Goal: Information Seeking & Learning: Learn about a topic

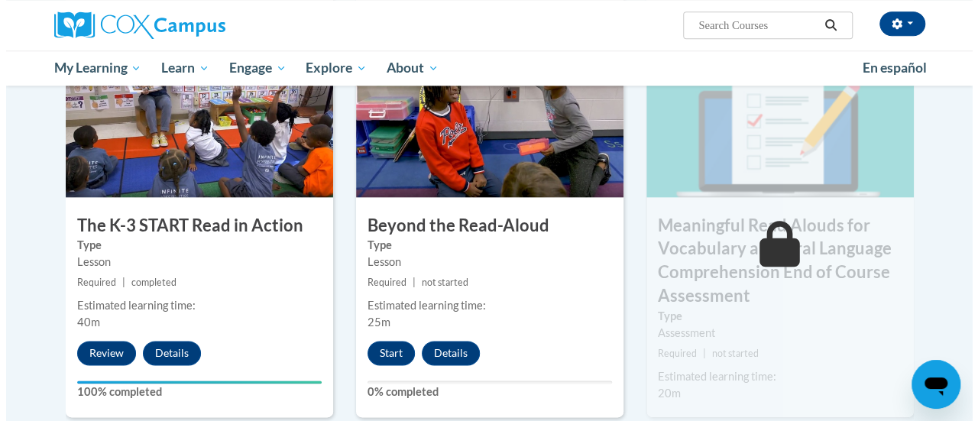
scroll to position [892, 0]
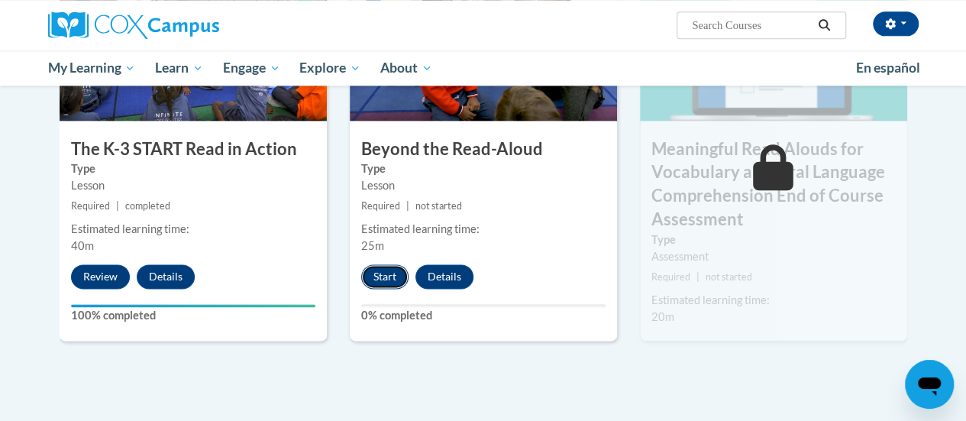
click at [382, 267] on button "Start" at bounding box center [384, 276] width 47 height 24
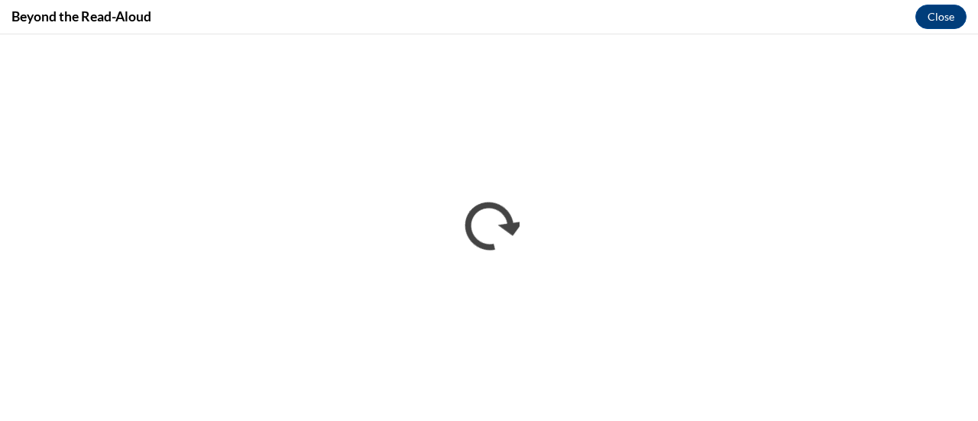
scroll to position [0, 0]
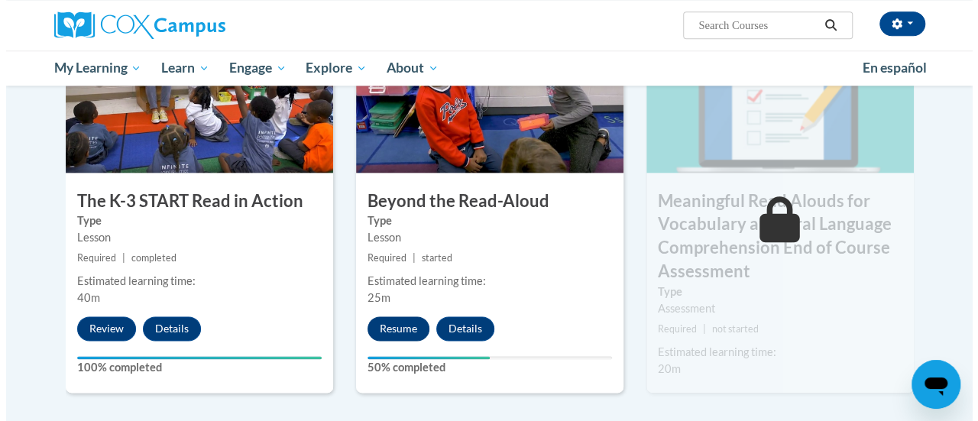
scroll to position [917, 0]
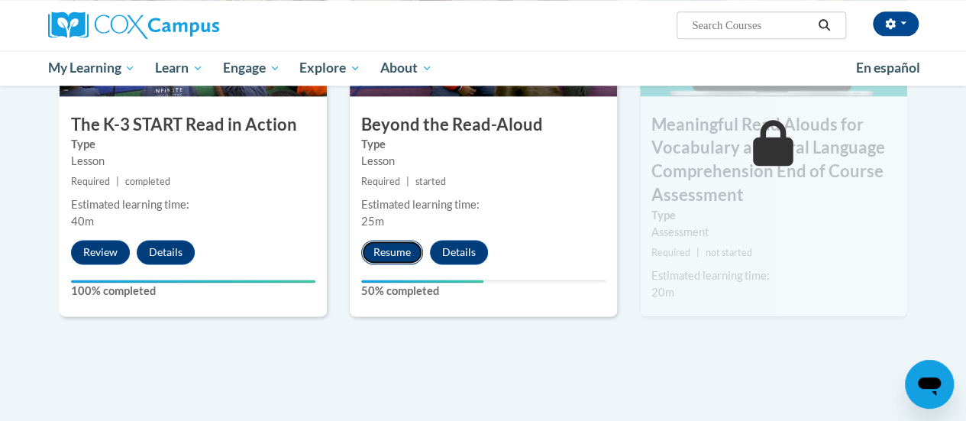
click at [393, 245] on button "Resume" at bounding box center [392, 252] width 62 height 24
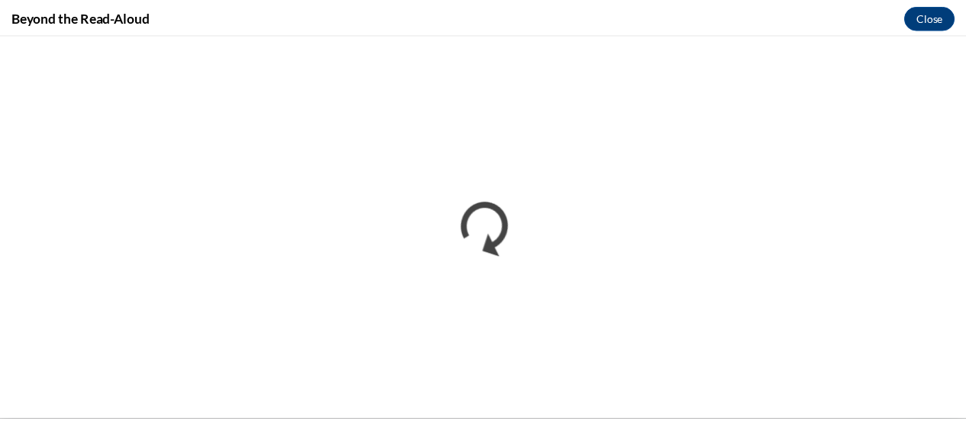
scroll to position [0, 0]
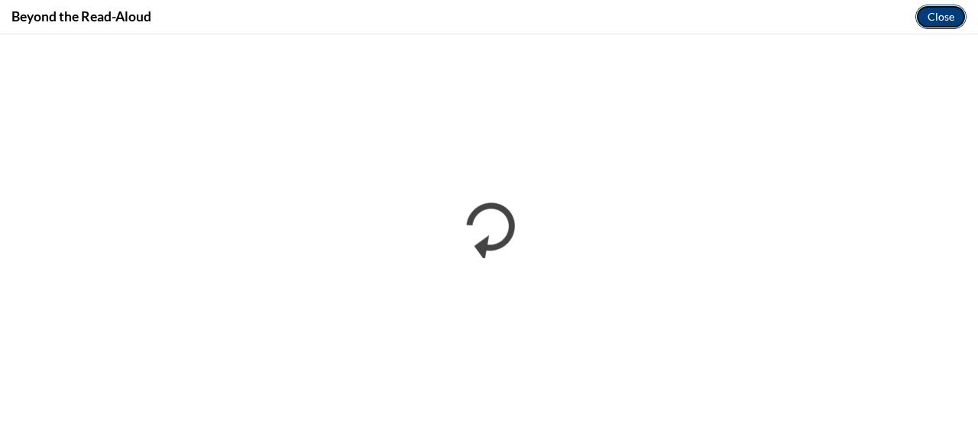
click at [941, 18] on button "Close" at bounding box center [940, 17] width 51 height 24
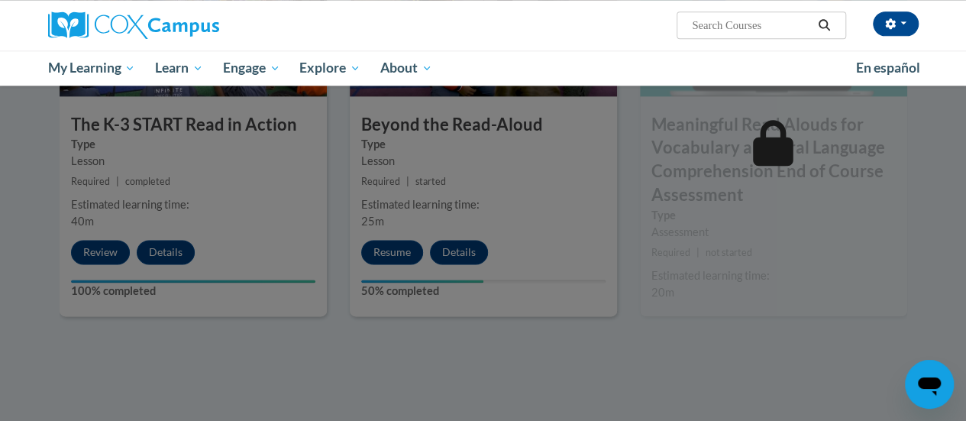
click at [600, 319] on div at bounding box center [483, 210] width 966 height 421
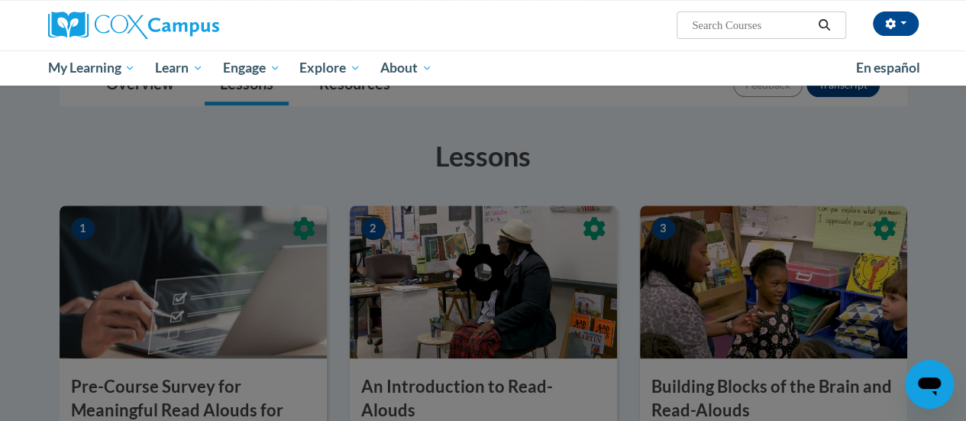
scroll to position [458, 0]
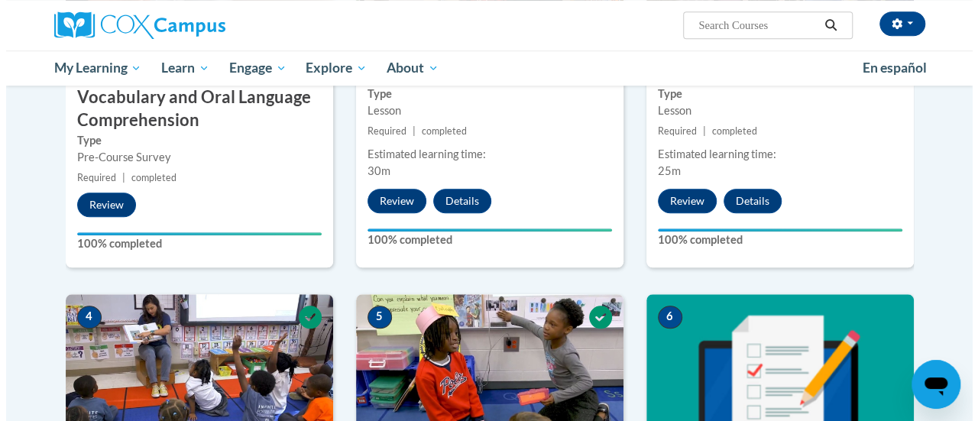
scroll to position [948, 0]
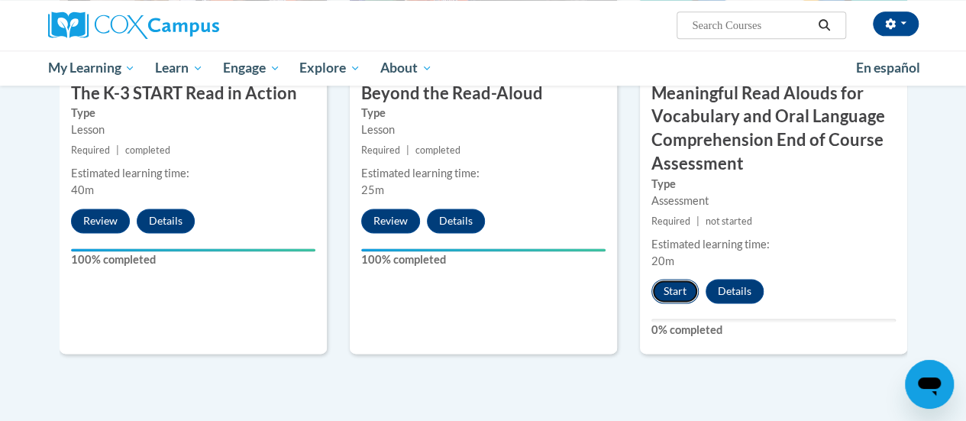
click at [676, 289] on button "Start" at bounding box center [675, 291] width 47 height 24
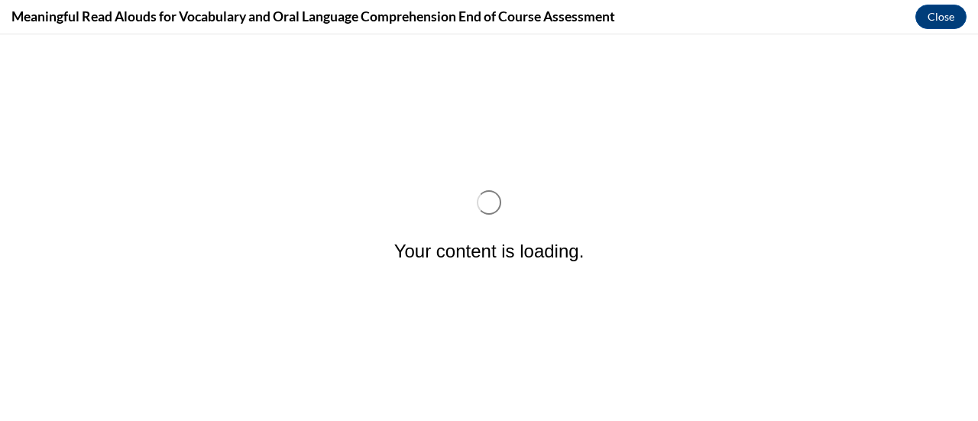
scroll to position [0, 0]
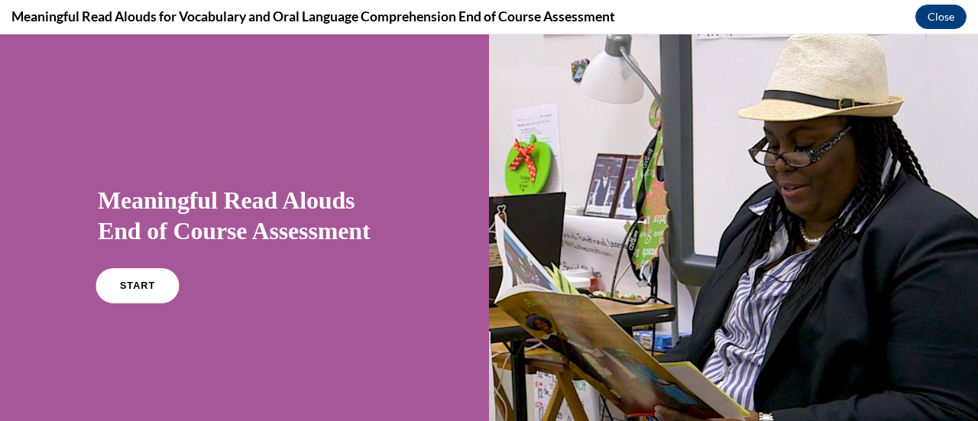
click at [147, 278] on link "START" at bounding box center [136, 285] width 83 height 35
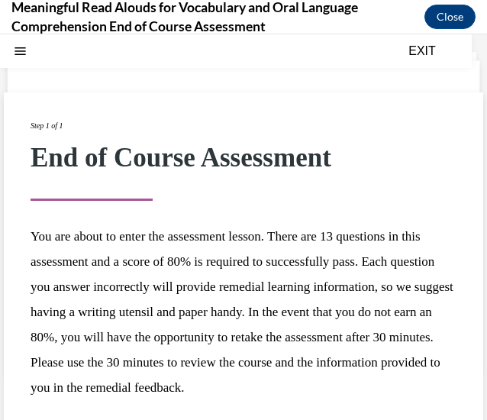
scroll to position [147, 0]
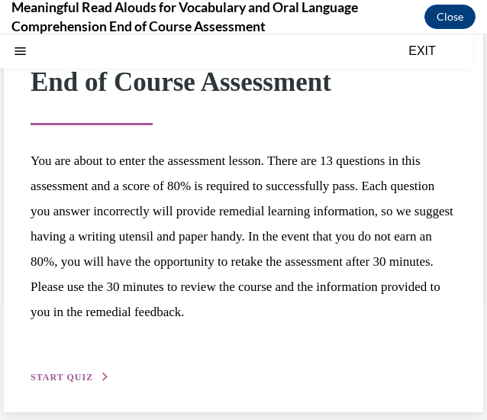
click at [53, 377] on span "START QUIZ" at bounding box center [62, 377] width 63 height 11
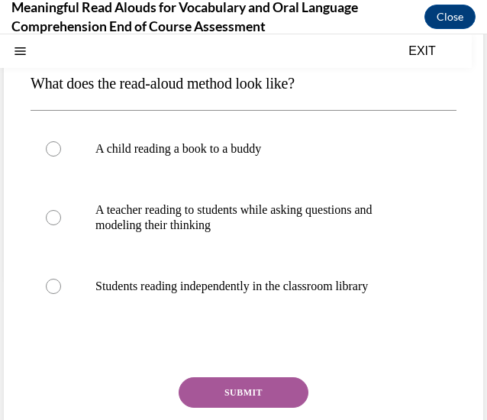
scroll to position [47, 0]
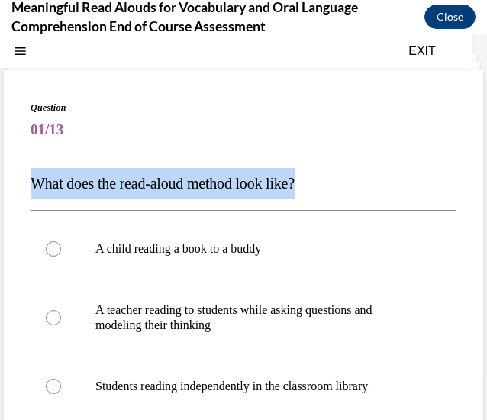
drag, startPoint x: 330, startPoint y: 178, endPoint x: 32, endPoint y: 173, distance: 297.9
click at [32, 173] on p "What does the read-aloud method look like?" at bounding box center [244, 183] width 426 height 31
copy span "What does the read-aloud method look like?"
click at [167, 174] on p "What does the read-aloud method look like?" at bounding box center [244, 183] width 426 height 31
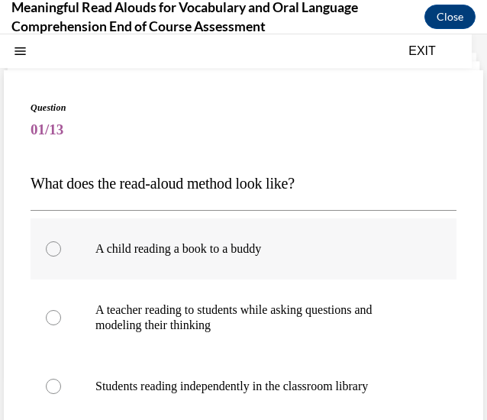
scroll to position [198, 0]
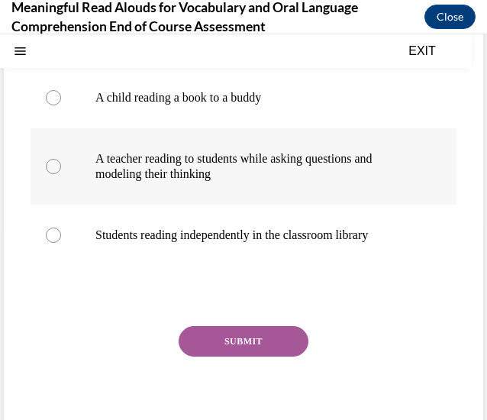
click at [168, 168] on p "A teacher reading to students while asking questions and modeling their thinking" at bounding box center [256, 166] width 323 height 31
click at [61, 168] on input "A teacher reading to students while asking questions and modeling their thinking" at bounding box center [53, 166] width 15 height 15
radio input "true"
click at [205, 329] on button "SUBMIT" at bounding box center [244, 341] width 130 height 31
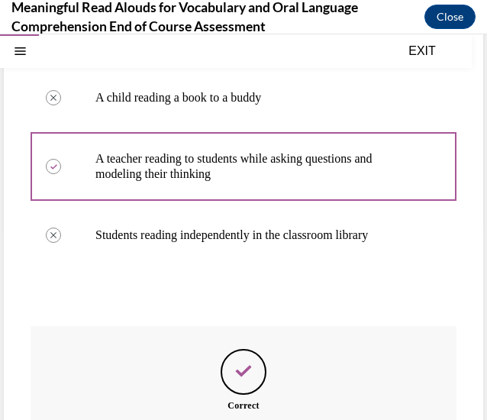
scroll to position [367, 0]
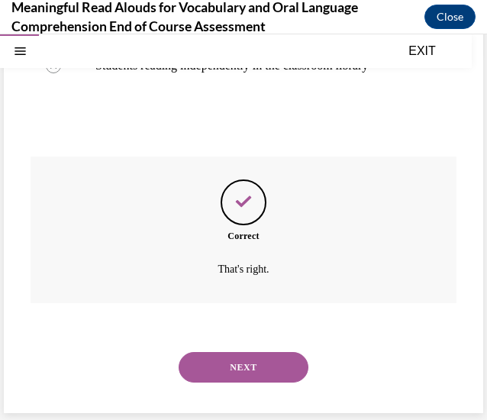
click at [248, 401] on div "SUBMIT NEXT" at bounding box center [244, 365] width 426 height 79
click at [247, 381] on button "NEXT" at bounding box center [244, 367] width 130 height 31
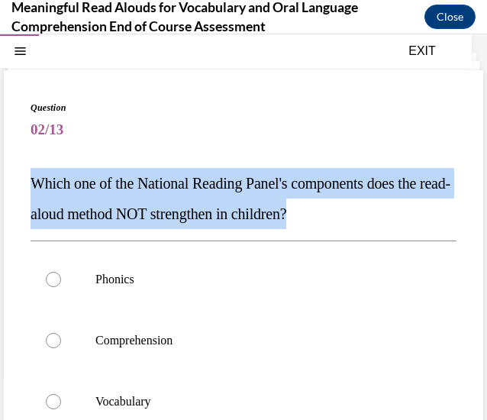
drag, startPoint x: 384, startPoint y: 211, endPoint x: 16, endPoint y: 183, distance: 369.3
click at [16, 183] on div "Question 02/13 Which one of the National Reading Panel's components does the re…" at bounding box center [244, 347] width 480 height 555
copy span "Which one of the National Reading Panel's components does the read-aloud method…"
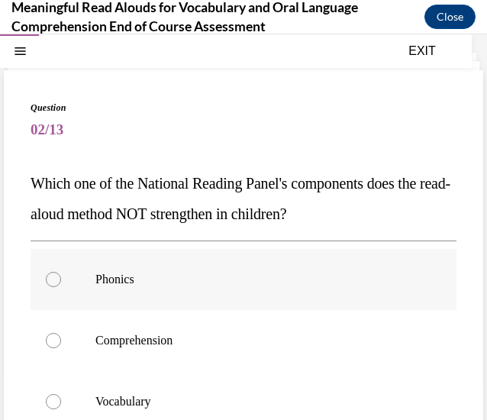
click at [176, 279] on p "Phonics" at bounding box center [256, 279] width 323 height 15
click at [61, 279] on input "Phonics" at bounding box center [53, 279] width 15 height 15
radio input "true"
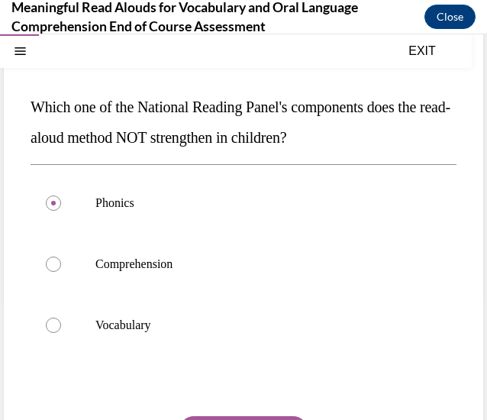
scroll to position [199, 0]
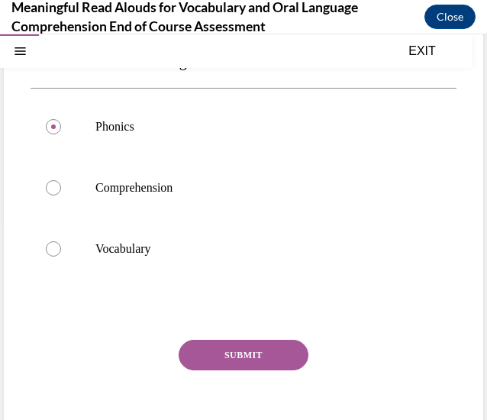
click at [222, 343] on button "SUBMIT" at bounding box center [244, 355] width 130 height 31
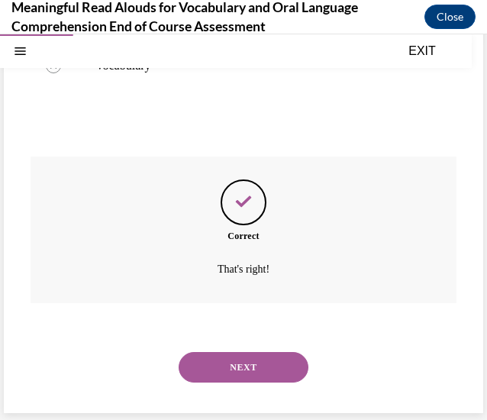
click at [262, 352] on button "NEXT" at bounding box center [244, 367] width 130 height 31
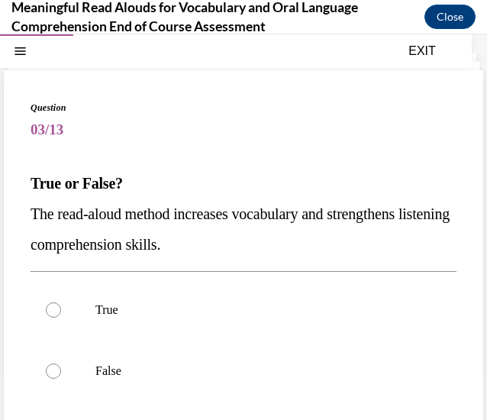
scroll to position [183, 0]
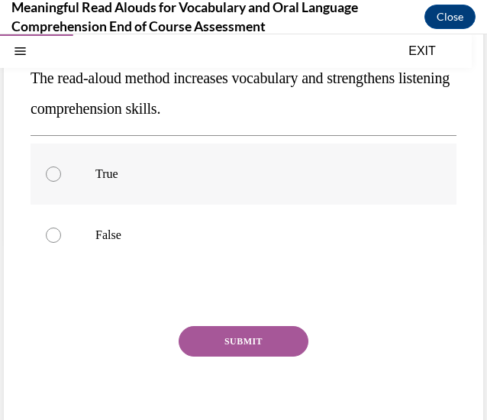
click at [144, 171] on p "True" at bounding box center [256, 174] width 323 height 15
click at [61, 171] on input "True" at bounding box center [53, 174] width 15 height 15
radio input "true"
click at [226, 326] on button "SUBMIT" at bounding box center [244, 341] width 130 height 31
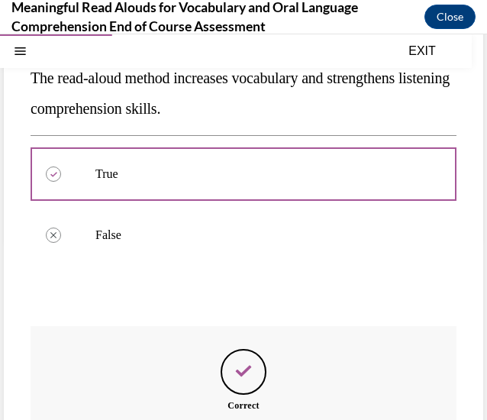
scroll to position [352, 0]
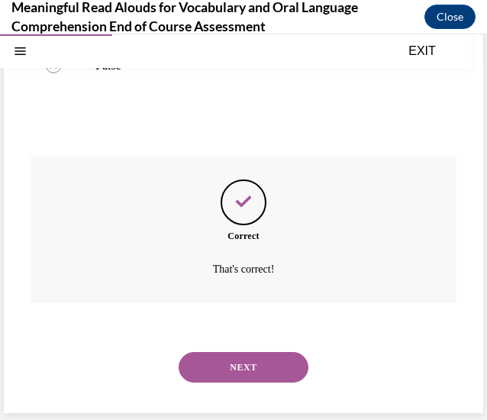
click at [230, 355] on button "NEXT" at bounding box center [244, 367] width 130 height 31
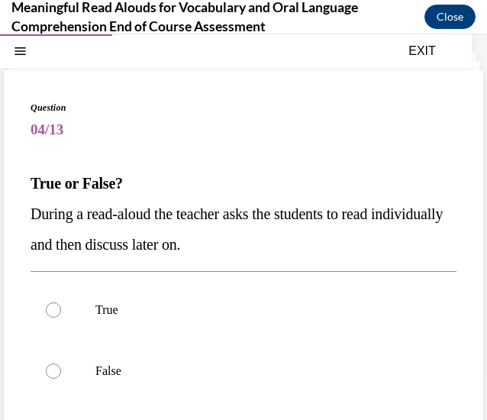
scroll to position [123, 0]
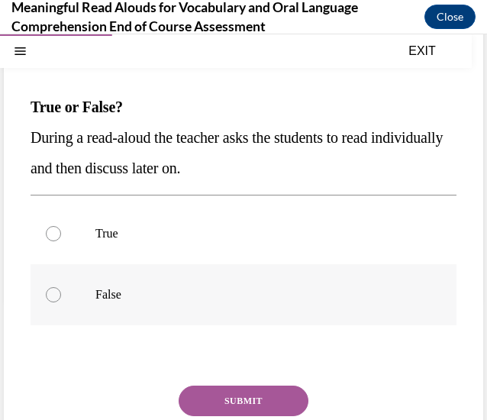
click at [128, 274] on label "False" at bounding box center [244, 294] width 426 height 61
click at [61, 287] on input "False" at bounding box center [53, 294] width 15 height 15
radio input "true"
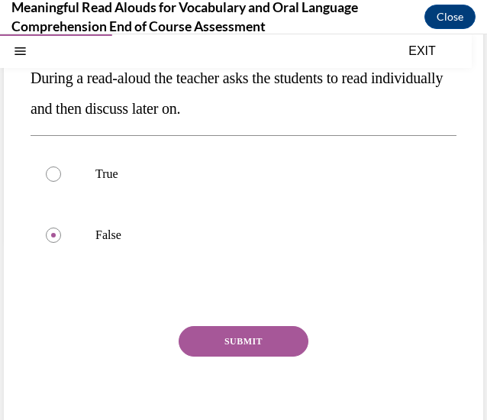
click at [244, 327] on button "SUBMIT" at bounding box center [244, 341] width 130 height 31
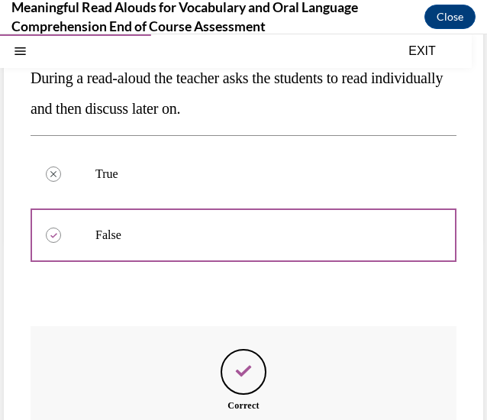
scroll to position [352, 0]
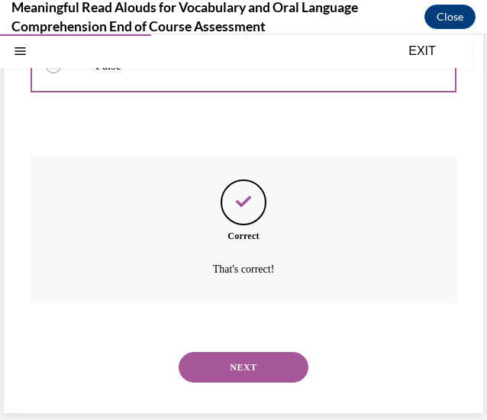
click at [260, 364] on button "NEXT" at bounding box center [244, 367] width 130 height 31
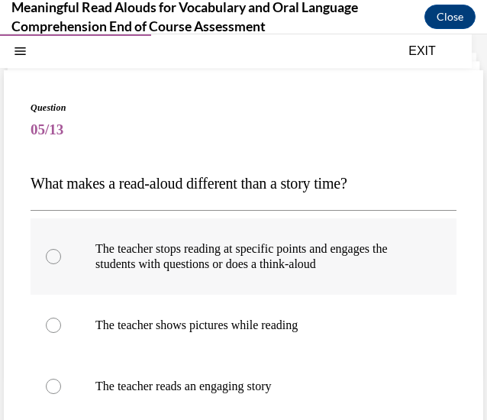
scroll to position [123, 0]
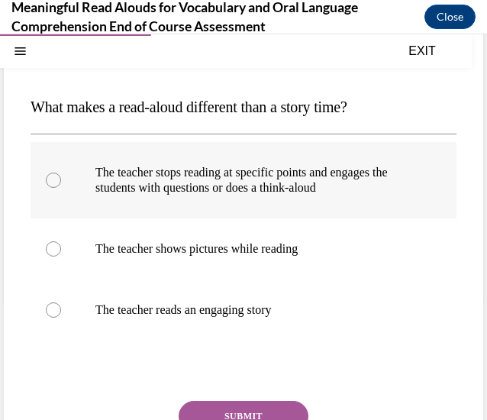
click at [206, 194] on p "The teacher stops reading at specific points and engages the students with ques…" at bounding box center [256, 180] width 323 height 31
click at [61, 188] on input "The teacher stops reading at specific points and engages the students with ques…" at bounding box center [53, 180] width 15 height 15
radio input "true"
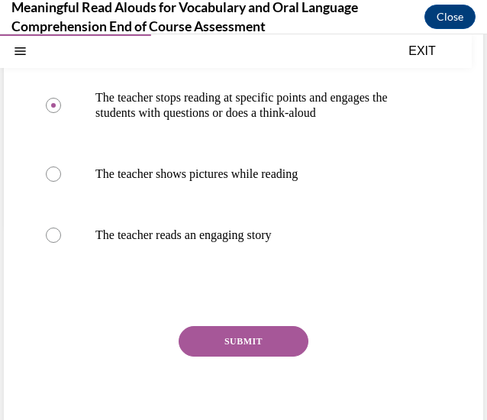
click at [241, 352] on button "SUBMIT" at bounding box center [244, 341] width 130 height 31
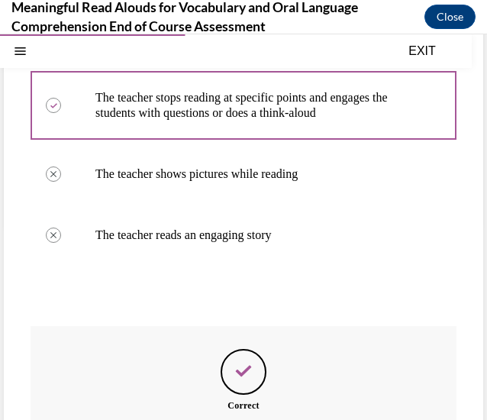
scroll to position [367, 0]
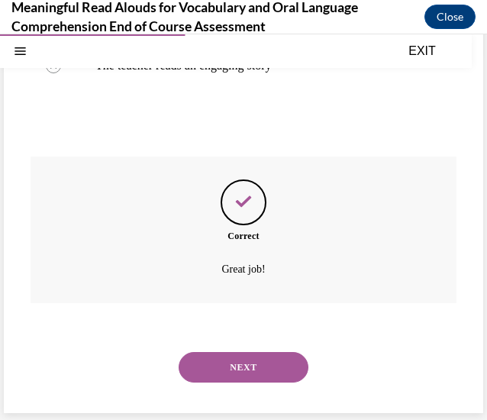
click at [239, 355] on button "NEXT" at bounding box center [244, 367] width 130 height 31
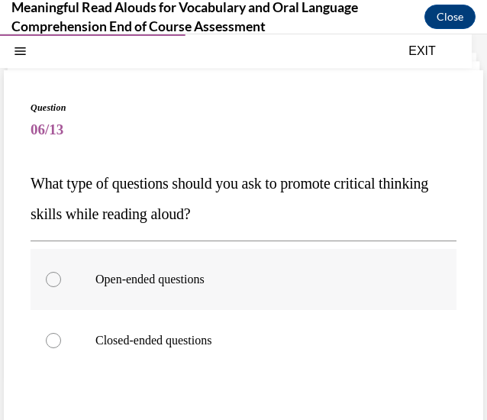
scroll to position [123, 0]
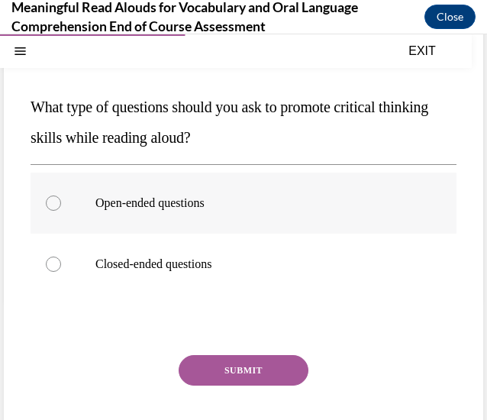
click at [206, 215] on label "Open-ended questions" at bounding box center [244, 203] width 426 height 61
click at [61, 211] on input "Open-ended questions" at bounding box center [53, 203] width 15 height 15
radio input "true"
click at [238, 365] on button "SUBMIT" at bounding box center [244, 370] width 130 height 31
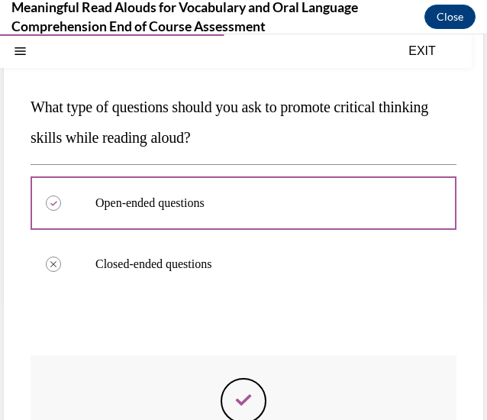
scroll to position [241, 0]
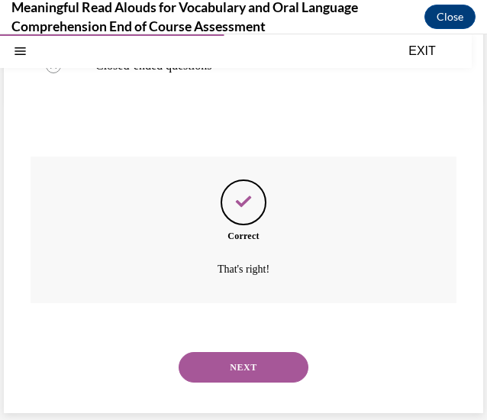
click at [238, 366] on button "NEXT" at bounding box center [244, 367] width 130 height 31
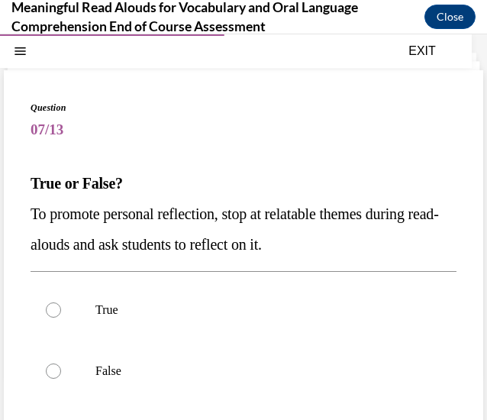
scroll to position [123, 0]
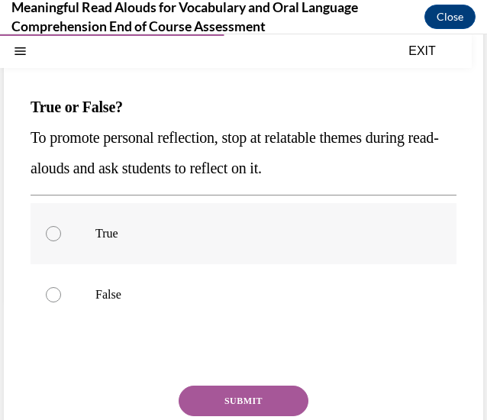
click at [143, 230] on p "True" at bounding box center [256, 233] width 323 height 15
click at [61, 230] on input "True" at bounding box center [53, 233] width 15 height 15
radio input "true"
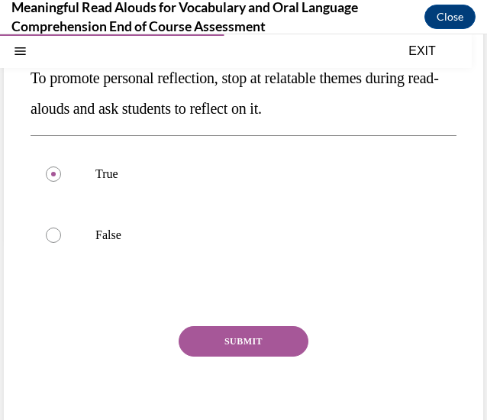
click at [230, 334] on button "SUBMIT" at bounding box center [244, 341] width 130 height 31
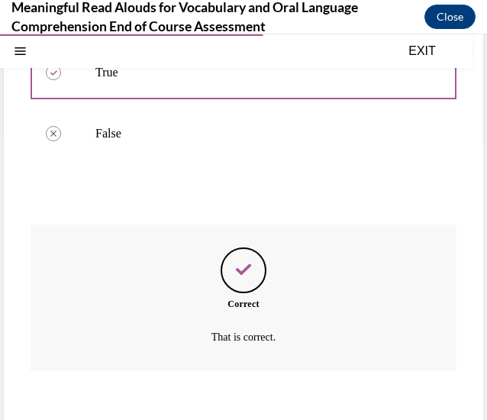
scroll to position [335, 0]
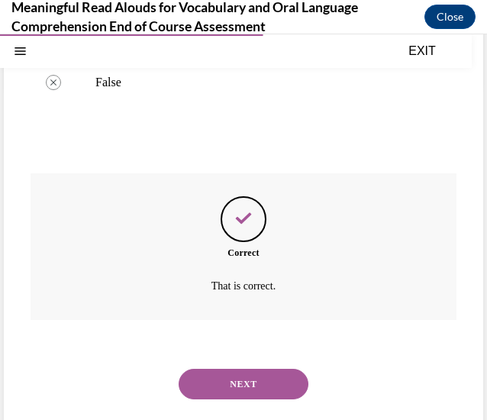
click at [214, 377] on button "NEXT" at bounding box center [244, 384] width 130 height 31
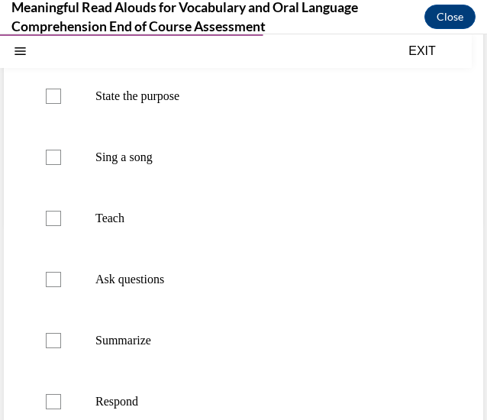
scroll to position [123, 0]
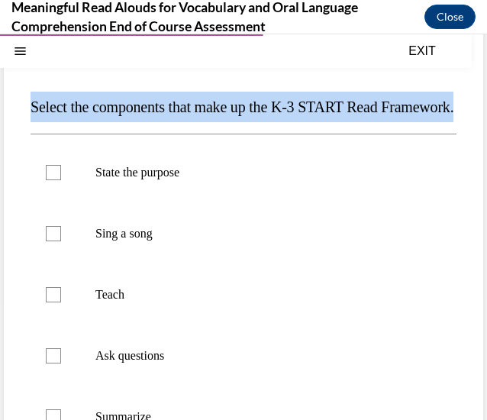
drag, startPoint x: 121, startPoint y: 136, endPoint x: 29, endPoint y: 113, distance: 94.5
click at [29, 113] on div "Question 08/13 Select the components that make up the K-3 START Read Framework.…" at bounding box center [244, 378] width 480 height 769
copy span "Select the components that make up the K-3 START Read Framework."
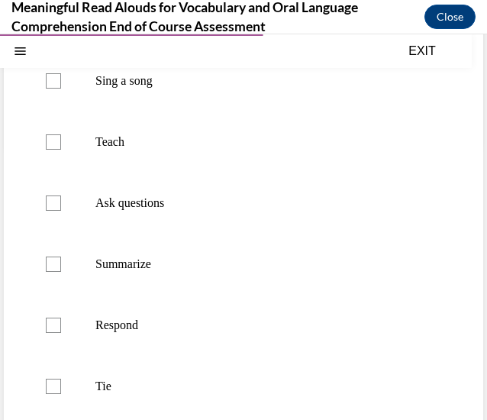
scroll to position [47, 0]
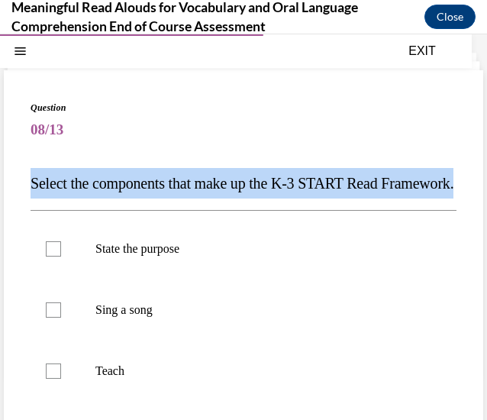
click at [182, 199] on p "Select the components that make up the K-3 START Read Framework." at bounding box center [244, 183] width 426 height 31
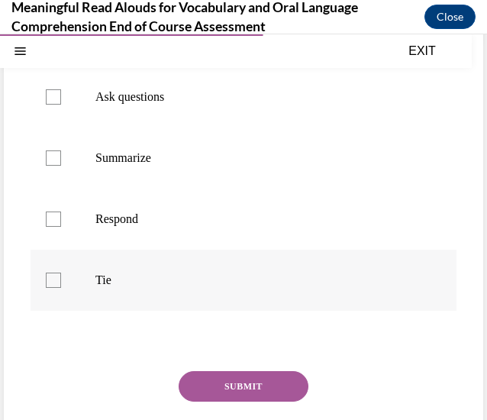
scroll to position [458, 0]
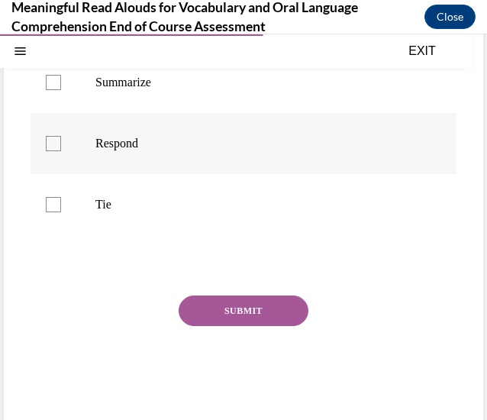
click at [160, 174] on label "Respond" at bounding box center [244, 143] width 426 height 61
click at [61, 151] on input "Respond" at bounding box center [53, 143] width 15 height 15
checkbox input "true"
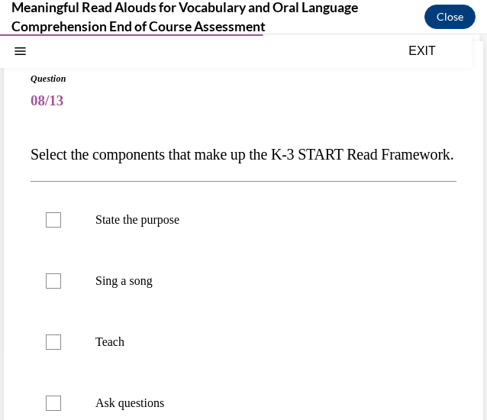
scroll to position [152, 0]
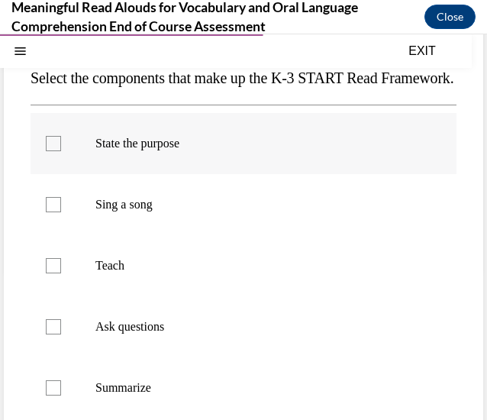
click at [144, 151] on p "State the purpose" at bounding box center [256, 143] width 323 height 15
click at [61, 151] on input "State the purpose" at bounding box center [53, 143] width 15 height 15
checkbox input "true"
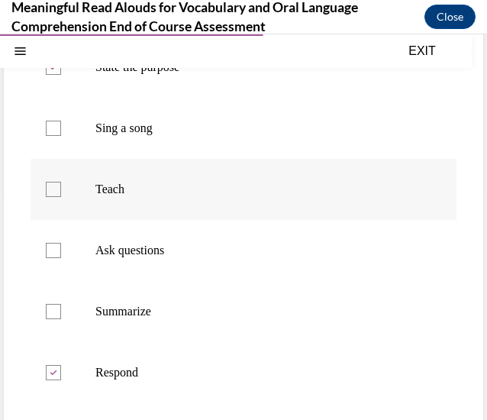
click at [138, 197] on p "Teach" at bounding box center [256, 189] width 323 height 15
click at [61, 197] on input "Teach" at bounding box center [53, 189] width 15 height 15
checkbox input "true"
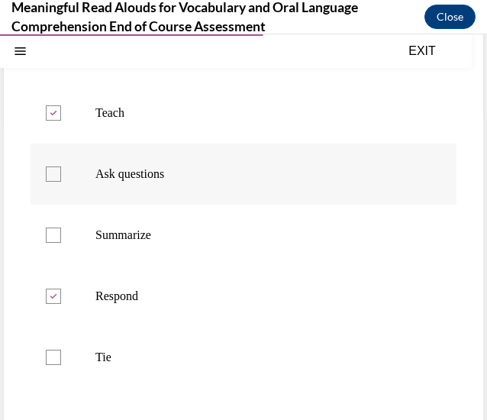
click at [194, 182] on p "Ask questions" at bounding box center [256, 174] width 323 height 15
click at [61, 182] on input "Ask questions" at bounding box center [53, 174] width 15 height 15
checkbox input "true"
click at [223, 243] on p "Summarize" at bounding box center [256, 235] width 323 height 15
click at [61, 243] on input "Summarize" at bounding box center [53, 235] width 15 height 15
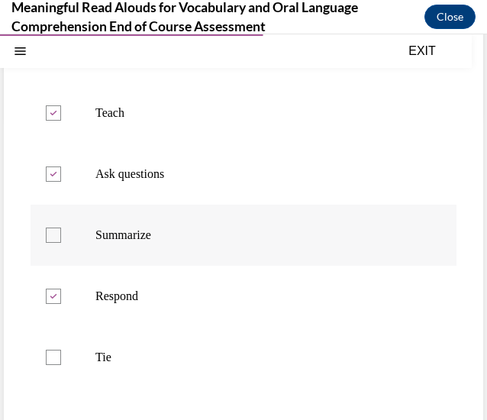
checkbox input "true"
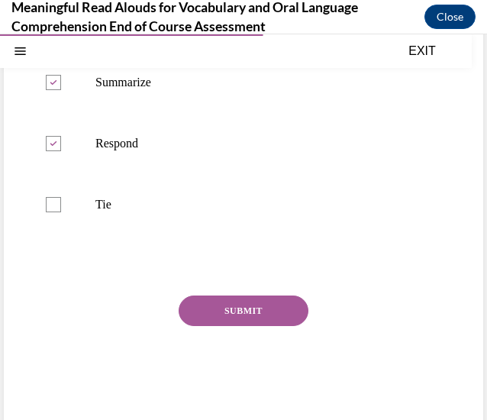
click at [235, 326] on button "SUBMIT" at bounding box center [244, 311] width 130 height 31
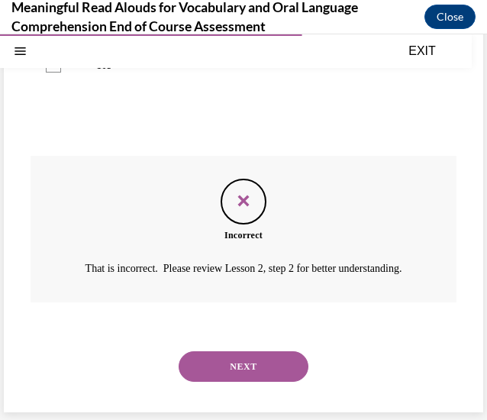
click at [239, 369] on button "NEXT" at bounding box center [244, 366] width 130 height 31
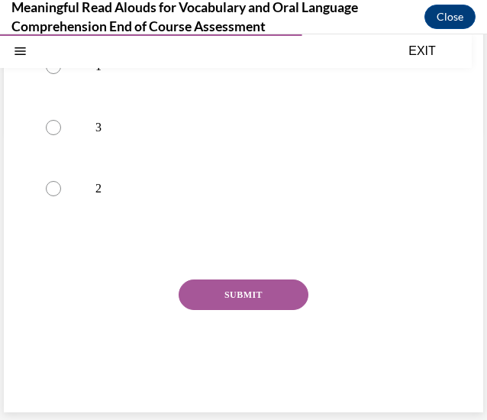
scroll to position [47, 0]
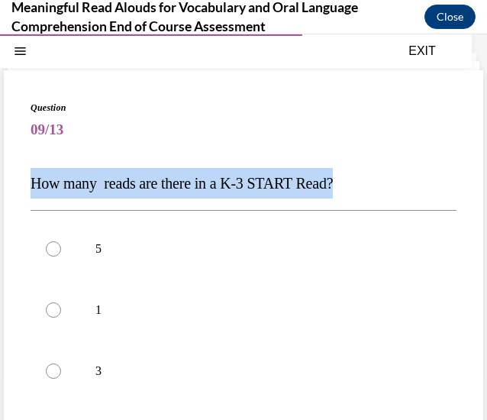
drag, startPoint x: 361, startPoint y: 177, endPoint x: 29, endPoint y: 176, distance: 331.5
click at [29, 176] on div "Question 09/13 How many reads are there in a K-3 START Read? 5 1 3 2 Incorrect …" at bounding box center [244, 363] width 480 height 586
copy span "How many reads are there in a K-3 START Read?"
click at [133, 174] on p "How many reads are there in a K-3 START Read?" at bounding box center [244, 183] width 426 height 31
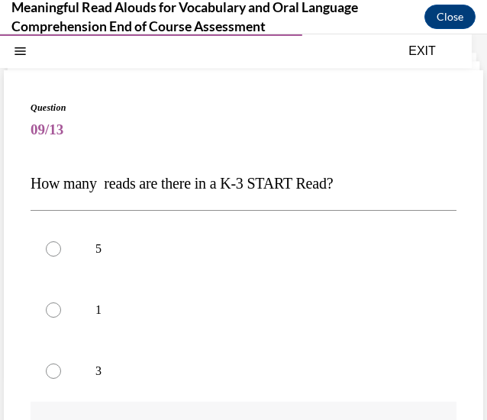
scroll to position [199, 0]
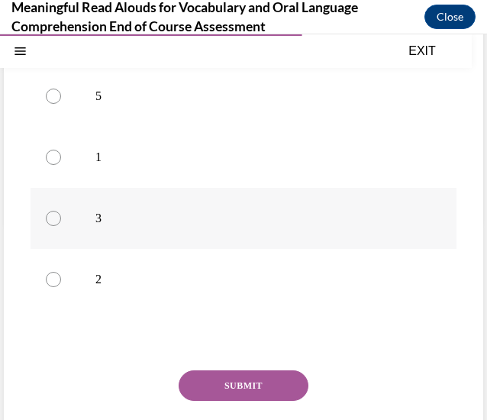
click at [86, 225] on label "3" at bounding box center [244, 218] width 426 height 61
click at [61, 225] on input "3" at bounding box center [53, 218] width 15 height 15
radio input "true"
click at [244, 386] on button "SUBMIT" at bounding box center [244, 385] width 130 height 31
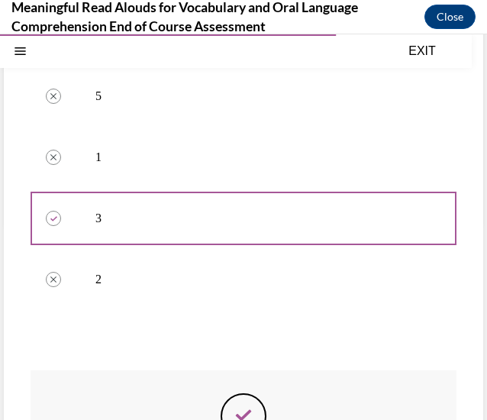
scroll to position [413, 0]
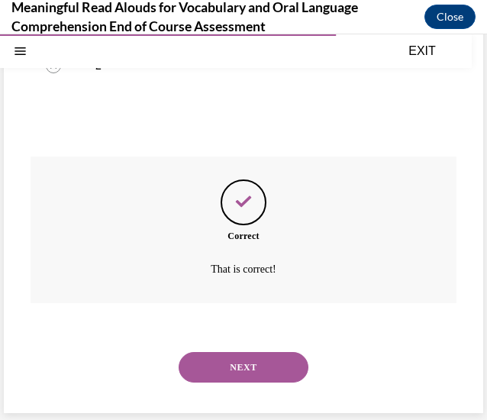
click at [290, 357] on button "NEXT" at bounding box center [244, 367] width 130 height 31
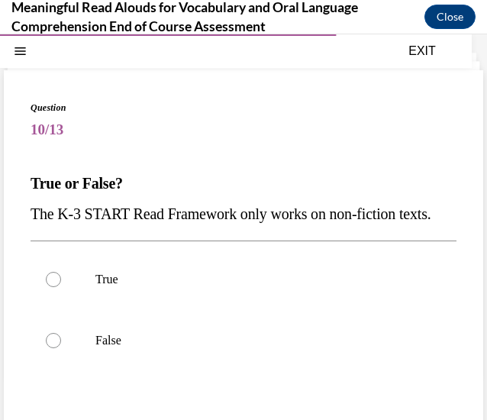
drag, startPoint x: 119, startPoint y: 235, endPoint x: 11, endPoint y: 210, distance: 110.4
click at [11, 210] on div "Question 10/13 True or False? The K-3 START Read Framework only works on non-fi…" at bounding box center [244, 317] width 480 height 494
copy span "The K-3 START Read Framework only works on non-fiction texts."
click at [84, 369] on label "False" at bounding box center [244, 340] width 426 height 61
click at [61, 348] on input "False" at bounding box center [53, 340] width 15 height 15
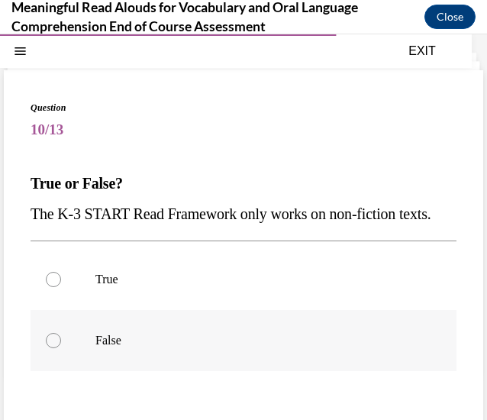
radio input "true"
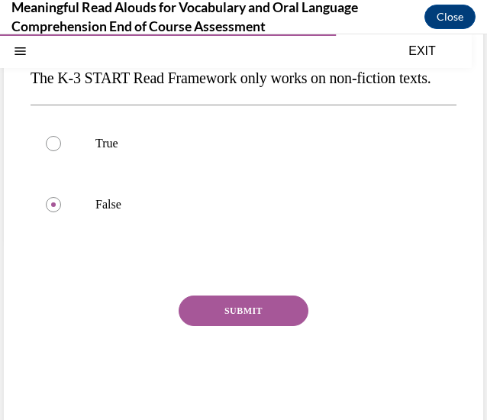
click at [268, 326] on button "SUBMIT" at bounding box center [244, 311] width 130 height 31
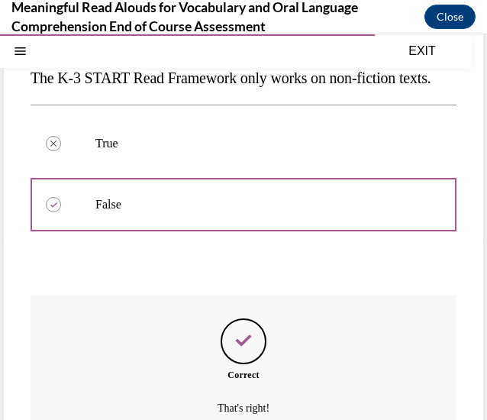
scroll to position [352, 0]
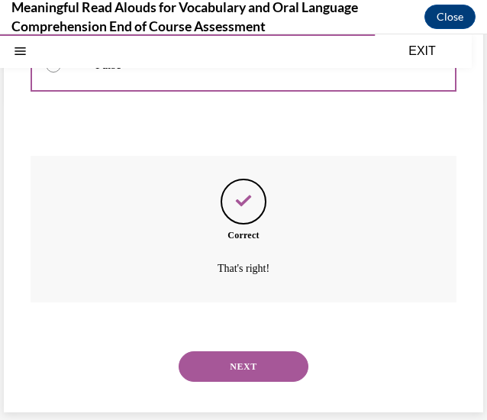
click at [250, 372] on button "NEXT" at bounding box center [244, 366] width 130 height 31
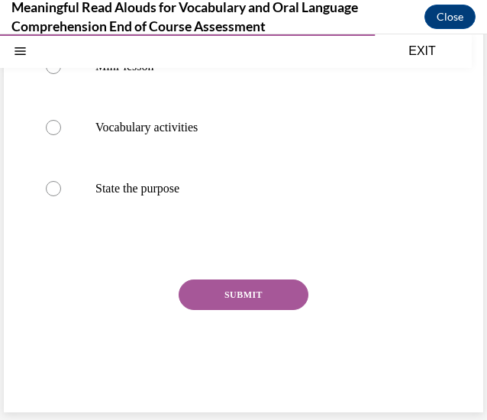
scroll to position [47, 0]
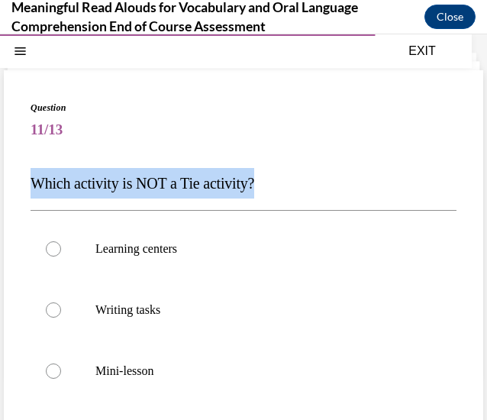
drag, startPoint x: 277, startPoint y: 180, endPoint x: 15, endPoint y: 170, distance: 262.2
click at [15, 170] on div "Question 11/13 Which activity is NOT a Tie activity? Learning centers Writing t…" at bounding box center [244, 393] width 480 height 647
copy span "Which activity is NOT a Tie activity?"
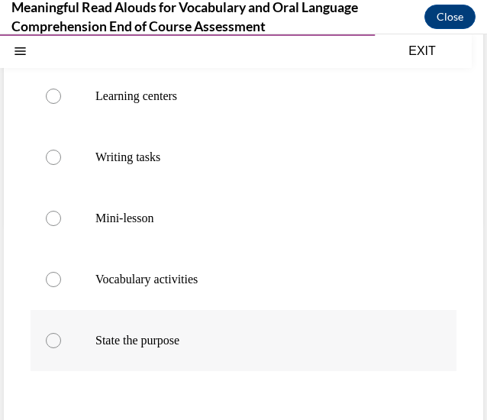
scroll to position [276, 0]
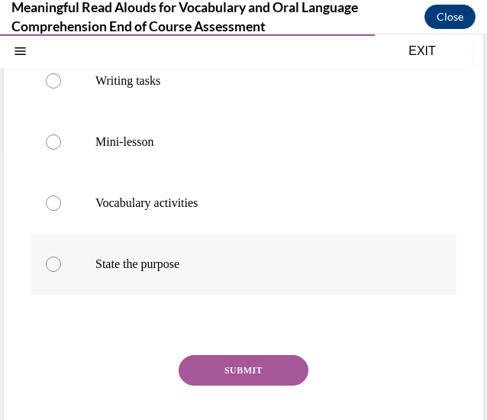
click at [101, 273] on label "State the purpose" at bounding box center [244, 264] width 426 height 61
click at [61, 272] on input "State the purpose" at bounding box center [53, 264] width 15 height 15
radio input "true"
click at [242, 357] on button "SUBMIT" at bounding box center [244, 370] width 130 height 31
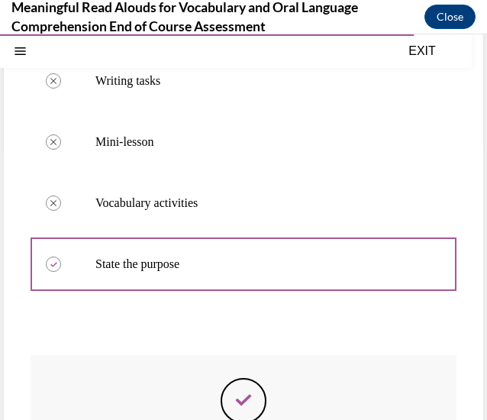
scroll to position [474, 0]
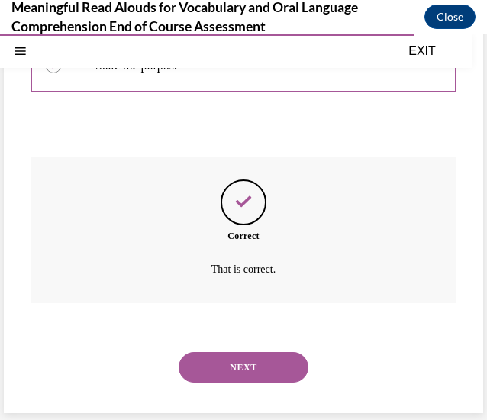
click at [258, 378] on button "NEXT" at bounding box center [244, 367] width 130 height 31
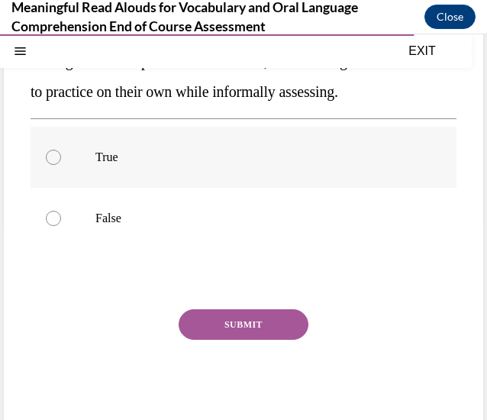
scroll to position [123, 0]
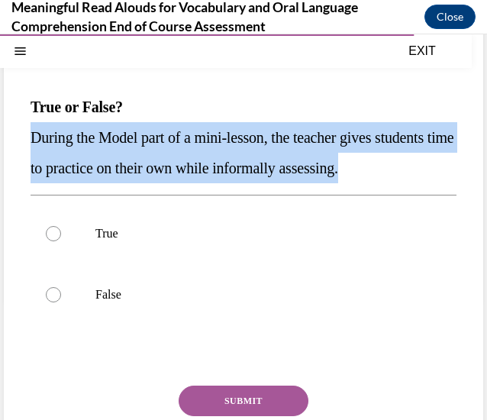
drag, startPoint x: 118, startPoint y: 209, endPoint x: 34, endPoint y: 140, distance: 108.6
click at [34, 140] on p "During the Model part of a mini-lesson, the teacher gives students time to prac…" at bounding box center [244, 152] width 426 height 61
copy span "During the Model part of a mini-lesson, the teacher gives students time to prac…"
click at [342, 152] on p "During the Model part of a mini-lesson, the teacher gives students time to prac…" at bounding box center [244, 152] width 426 height 61
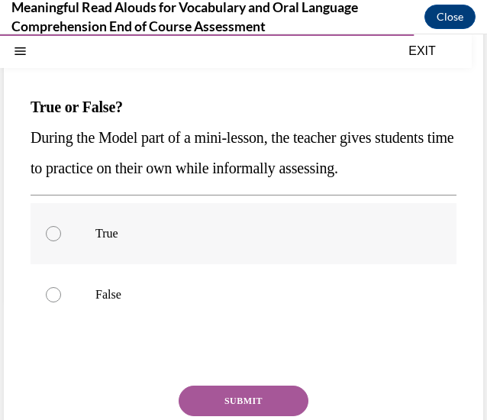
click at [114, 264] on label "True" at bounding box center [244, 233] width 426 height 61
click at [61, 241] on input "True" at bounding box center [53, 233] width 15 height 15
radio input "true"
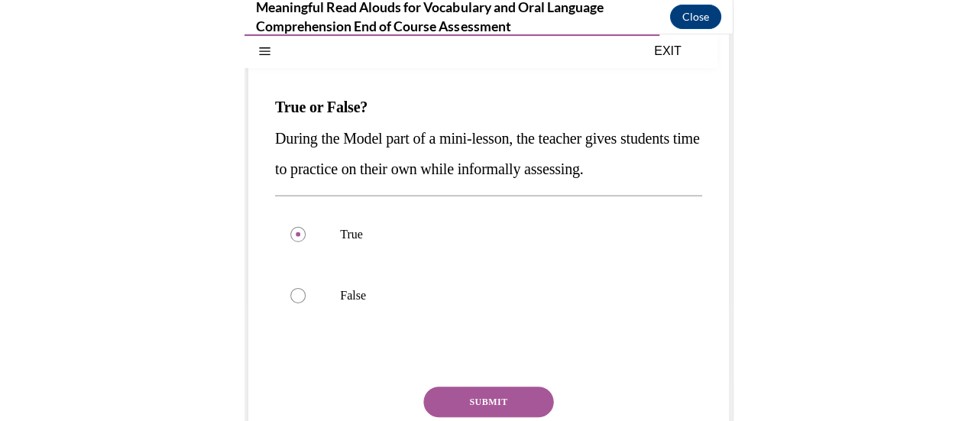
scroll to position [199, 0]
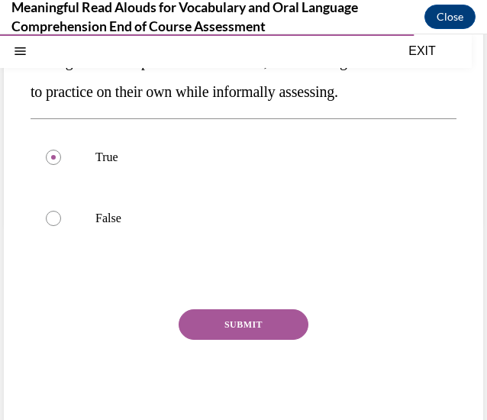
click at [240, 340] on button "SUBMIT" at bounding box center [244, 324] width 130 height 31
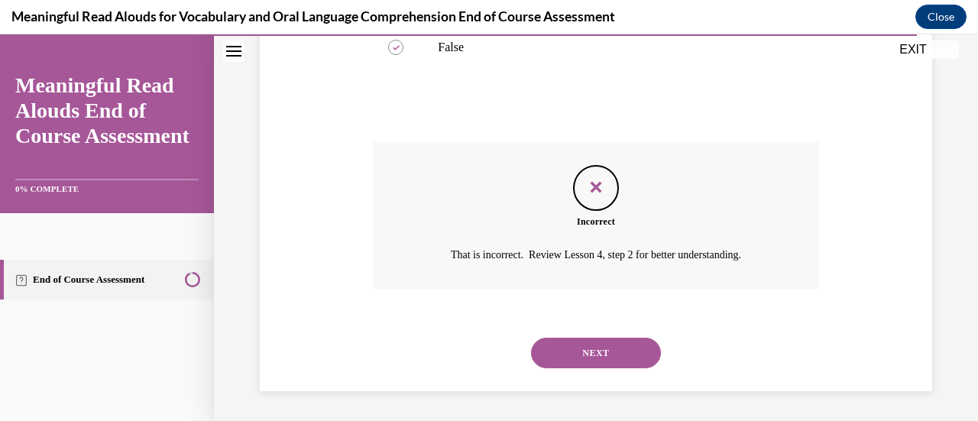
click at [553, 359] on button "NEXT" at bounding box center [596, 353] width 130 height 31
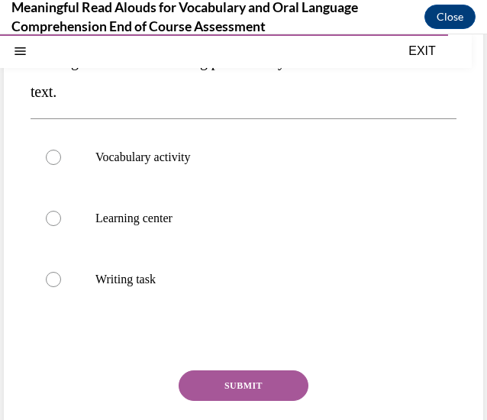
scroll to position [0, 0]
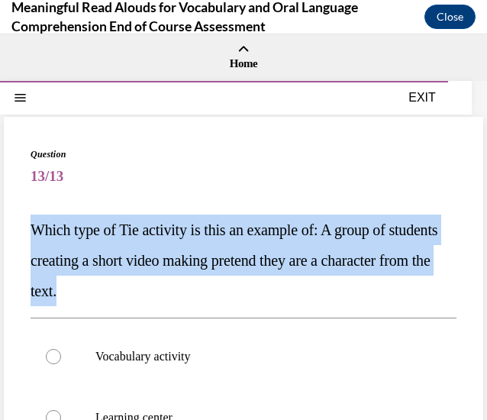
drag, startPoint x: 202, startPoint y: 291, endPoint x: 16, endPoint y: 235, distance: 194.0
click at [16, 235] on div "Question 13/13 Which type of Tie activity is this an example of: A group of stu…" at bounding box center [244, 410] width 480 height 586
copy span "Which type of Tie activity is this an example of: A group of students creating …"
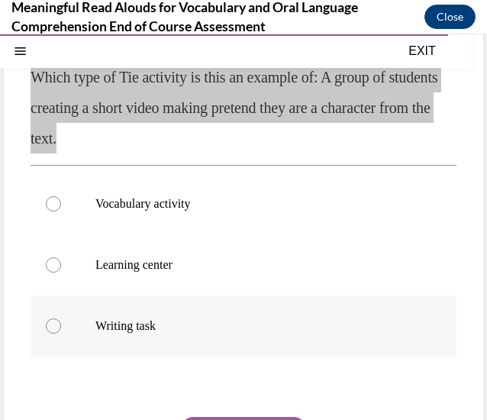
scroll to position [76, 0]
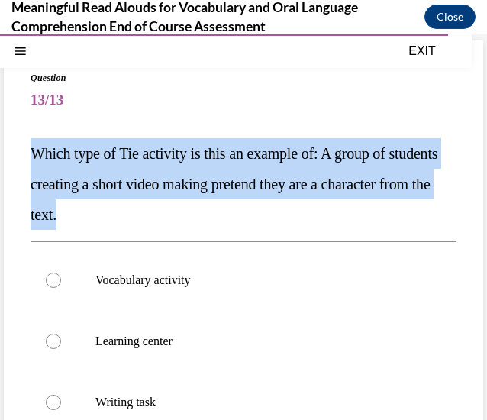
click at [74, 158] on span "Which type of Tie activity is this an example of: A group of students creating …" at bounding box center [234, 184] width 407 height 78
click at [72, 160] on span "Which type of Tie activity is this an example of: A group of students creating …" at bounding box center [234, 184] width 407 height 78
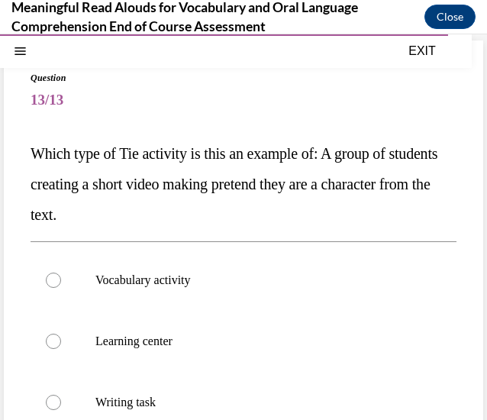
scroll to position [153, 0]
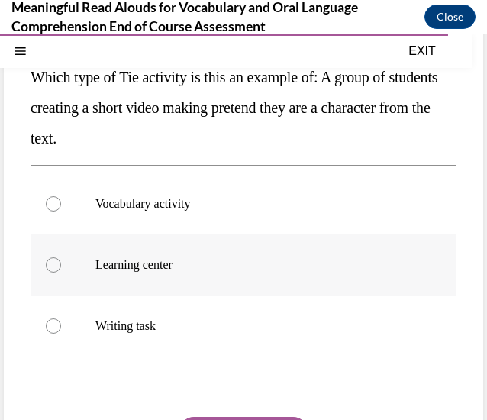
click at [185, 273] on label "Learning center" at bounding box center [244, 265] width 426 height 61
click at [61, 273] on input "Learning center" at bounding box center [53, 264] width 15 height 15
radio input "true"
click at [115, 337] on label "Writing task" at bounding box center [244, 326] width 426 height 61
click at [61, 334] on input "Writing task" at bounding box center [53, 326] width 15 height 15
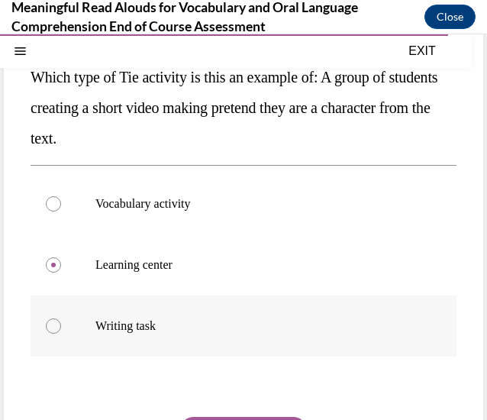
radio input "true"
click at [115, 266] on p "Learning center" at bounding box center [256, 264] width 323 height 15
click at [61, 266] on input "Learning center" at bounding box center [53, 264] width 15 height 15
radio input "true"
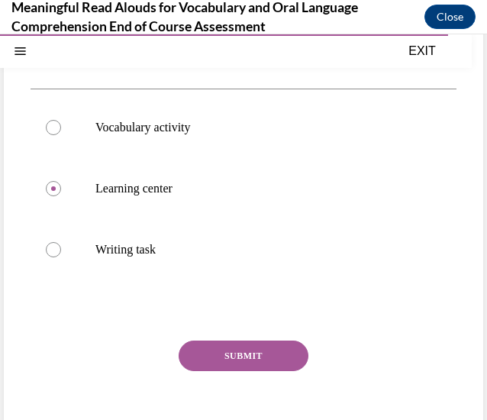
click at [260, 341] on button "SUBMIT" at bounding box center [244, 356] width 130 height 31
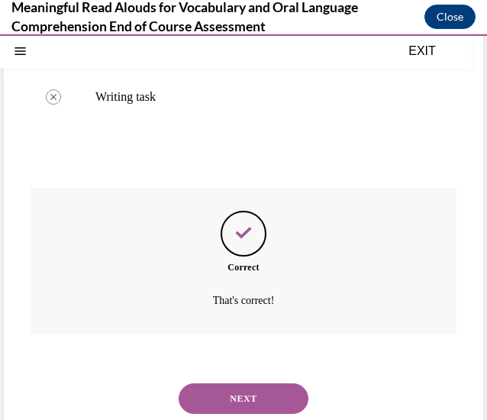
scroll to position [413, 0]
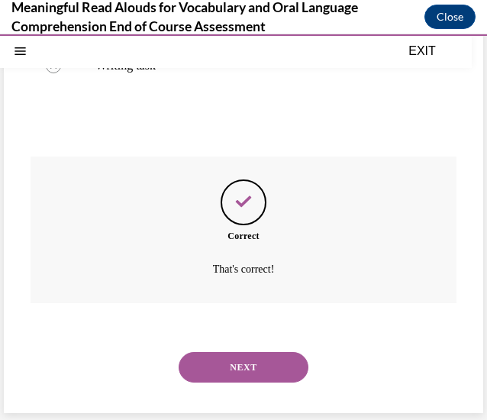
click at [244, 356] on button "NEXT" at bounding box center [244, 367] width 130 height 31
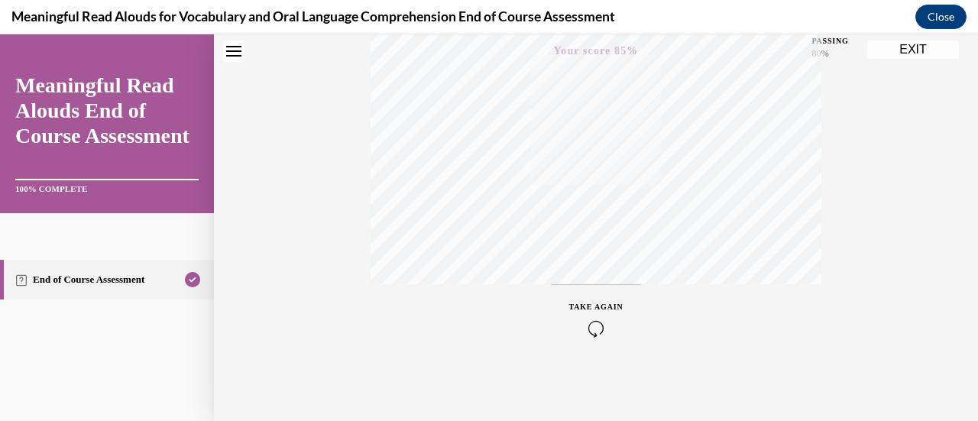
scroll to position [0, 0]
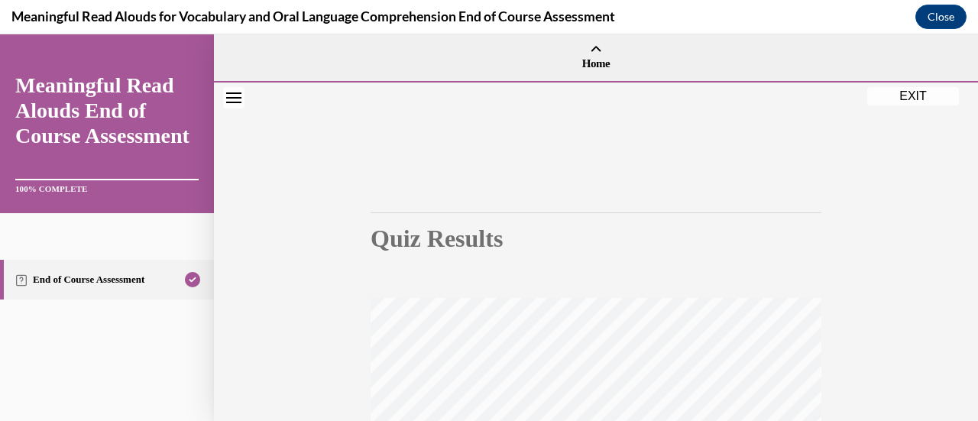
click at [922, 93] on button "EXIT" at bounding box center [913, 96] width 92 height 18
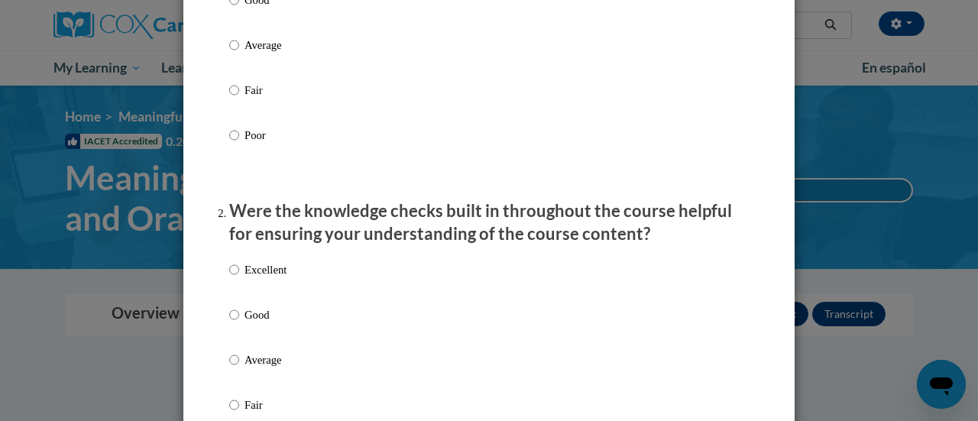
scroll to position [76, 0]
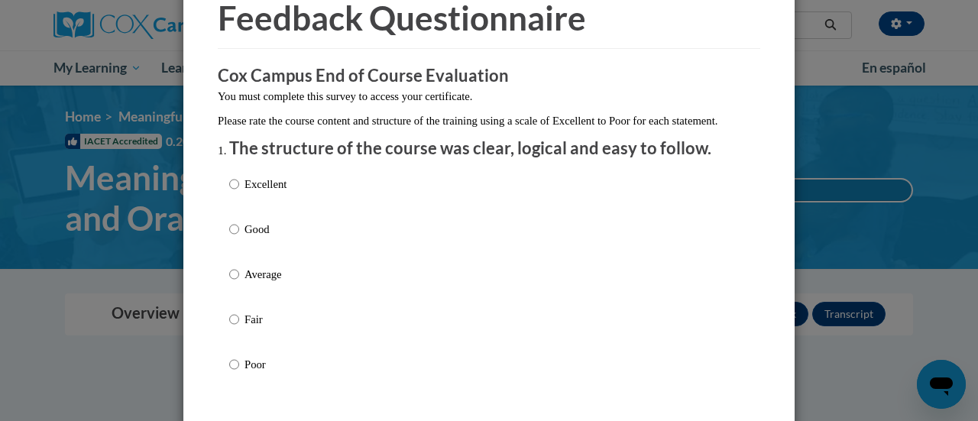
click at [251, 192] on p "Excellent" at bounding box center [265, 184] width 42 height 17
click at [239, 192] on input "Excellent" at bounding box center [234, 184] width 10 height 17
radio input "true"
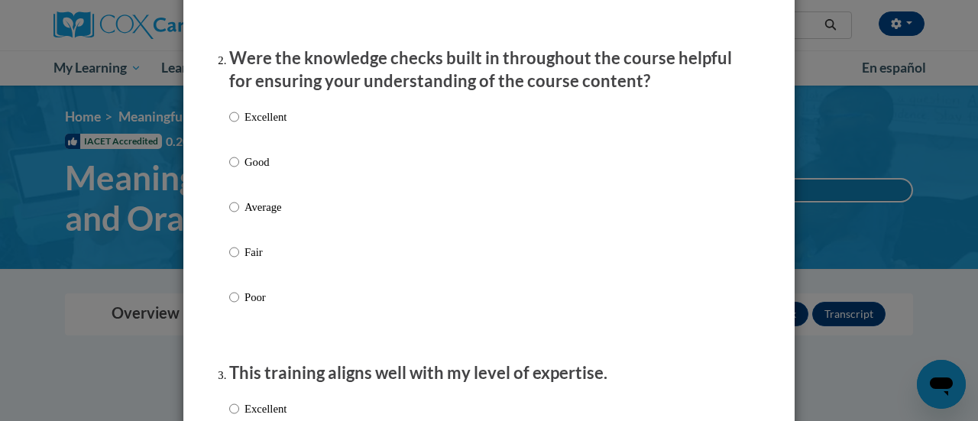
click at [262, 125] on p "Excellent" at bounding box center [265, 116] width 42 height 17
click at [239, 125] on input "Excellent" at bounding box center [234, 116] width 10 height 17
radio input "true"
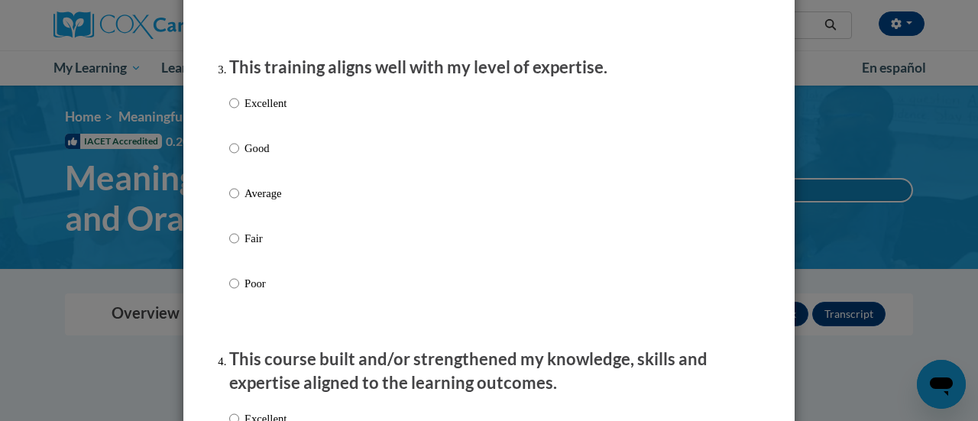
click at [264, 112] on p "Excellent" at bounding box center [265, 103] width 42 height 17
click at [239, 112] on input "Excellent" at bounding box center [234, 103] width 10 height 17
radio input "true"
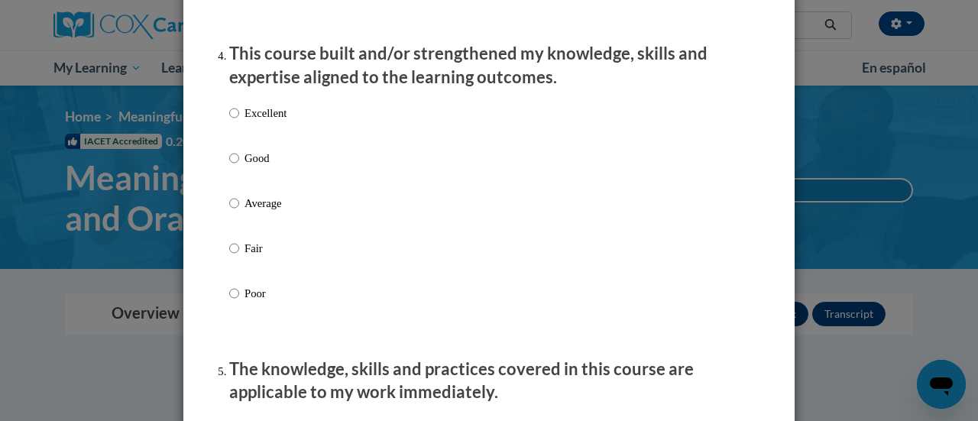
click at [270, 121] on p "Excellent" at bounding box center [265, 113] width 42 height 17
click at [239, 121] on input "Excellent" at bounding box center [234, 113] width 10 height 17
radio input "true"
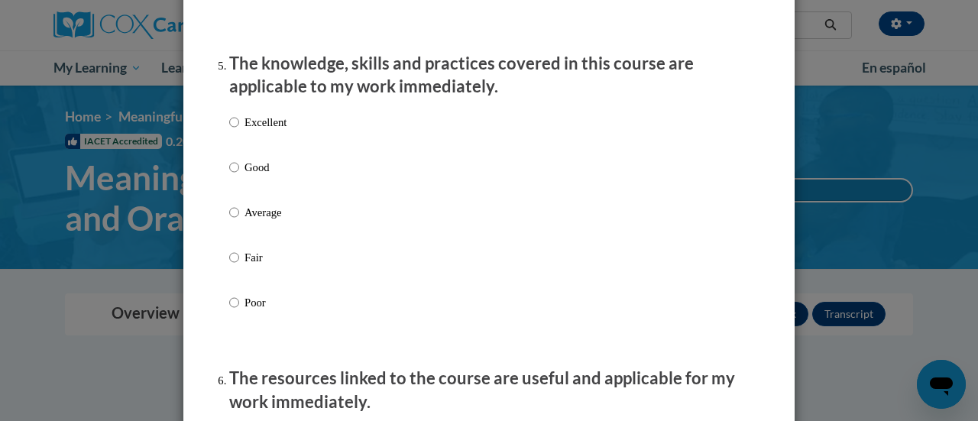
click at [270, 131] on p "Excellent" at bounding box center [265, 122] width 42 height 17
click at [239, 131] on input "Excellent" at bounding box center [234, 122] width 10 height 17
radio input "true"
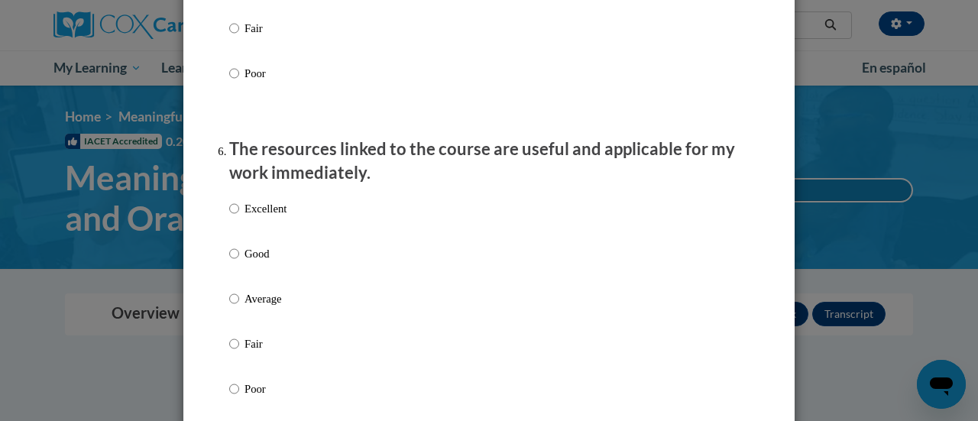
click at [273, 217] on p "Excellent" at bounding box center [265, 208] width 42 height 17
click at [239, 217] on input "Excellent" at bounding box center [234, 208] width 10 height 17
radio input "true"
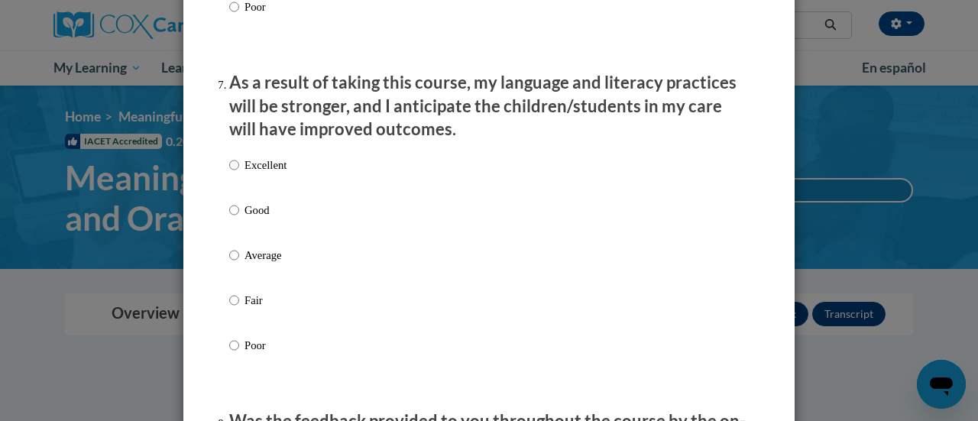
click at [257, 173] on p "Excellent" at bounding box center [265, 165] width 42 height 17
click at [239, 173] on input "Excellent" at bounding box center [234, 165] width 10 height 17
radio input "true"
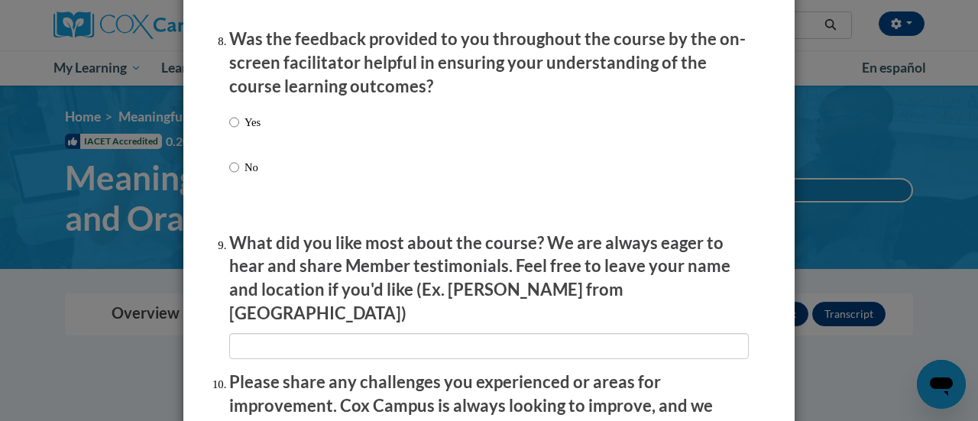
click at [247, 131] on p "Yes" at bounding box center [252, 122] width 16 height 17
click at [239, 131] on input "Yes" at bounding box center [234, 122] width 10 height 17
radio input "true"
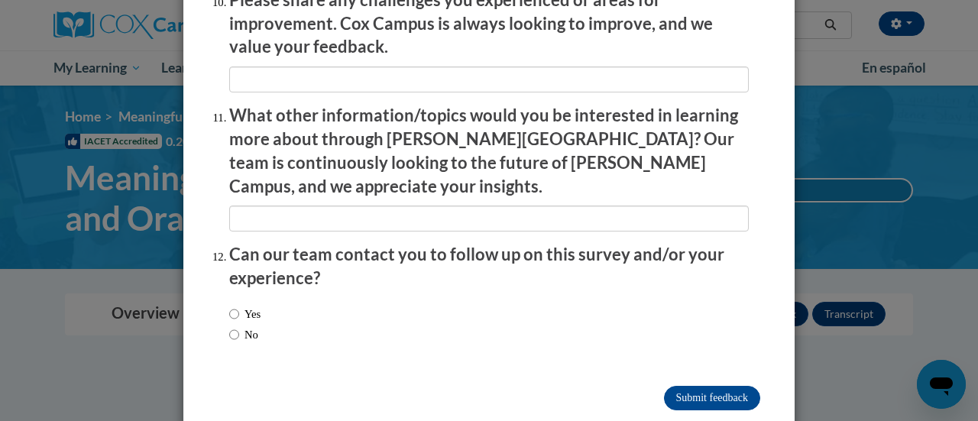
scroll to position [2755, 0]
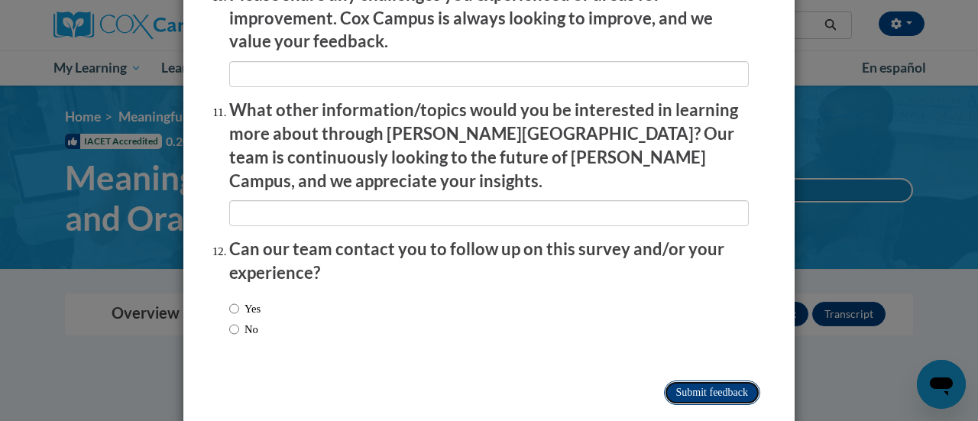
click at [679, 380] on input "Submit feedback" at bounding box center [712, 392] width 96 height 24
